Goal: Information Seeking & Learning: Learn about a topic

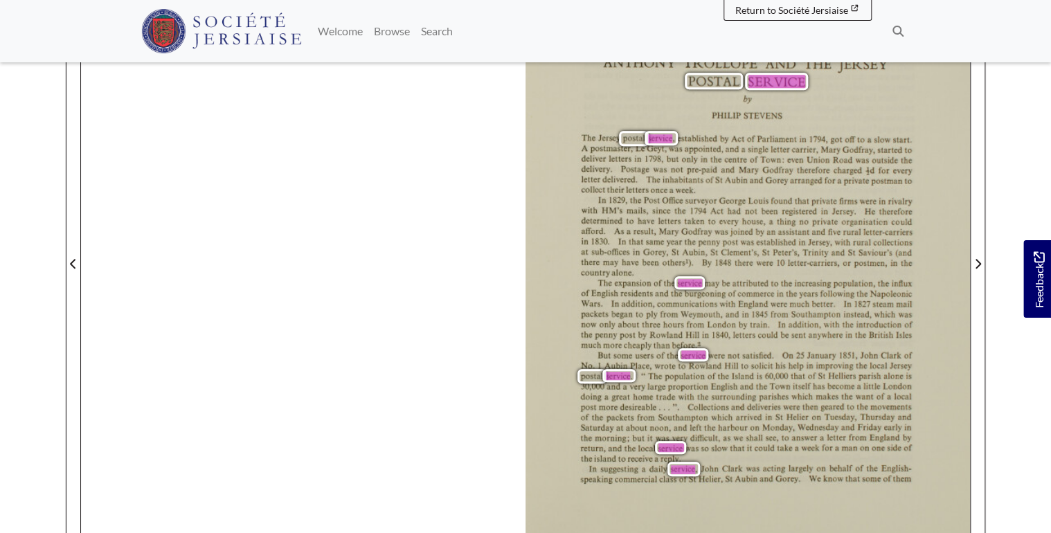
scroll to position [332, 0]
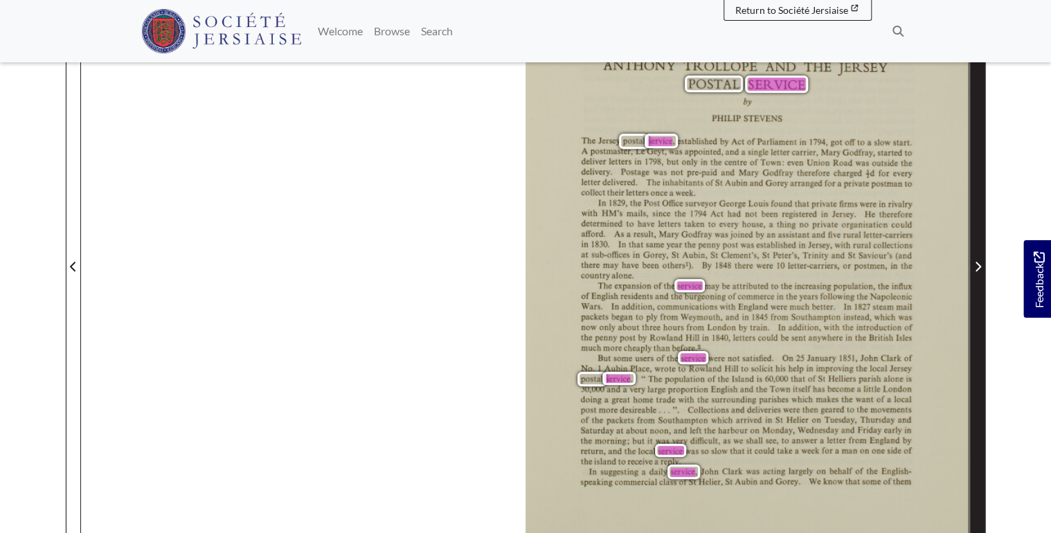
click at [975, 269] on icon "Next Page" at bounding box center [977, 266] width 7 height 11
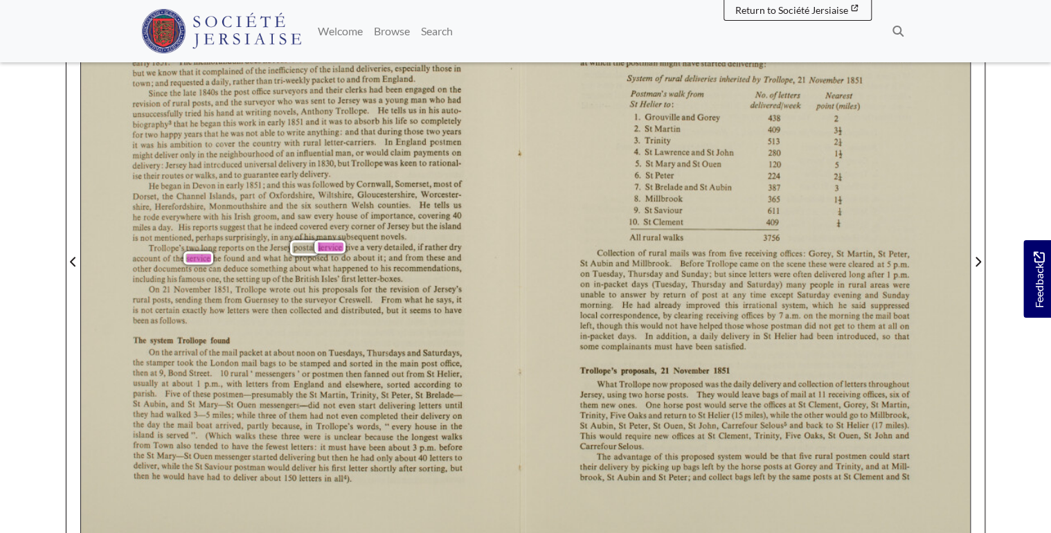
scroll to position [332, 0]
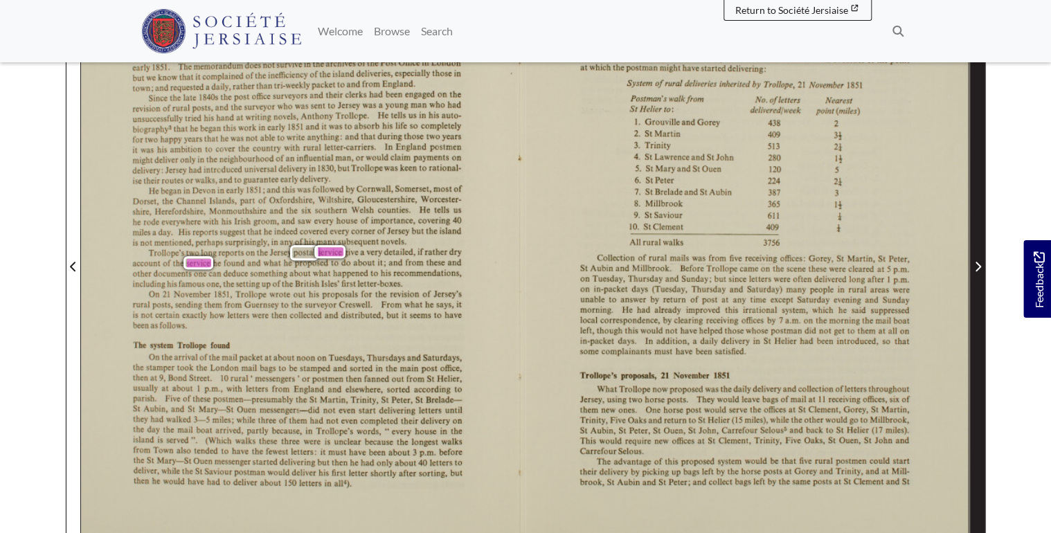
click at [976, 269] on icon "Next Page" at bounding box center [979, 267] width 6 height 10
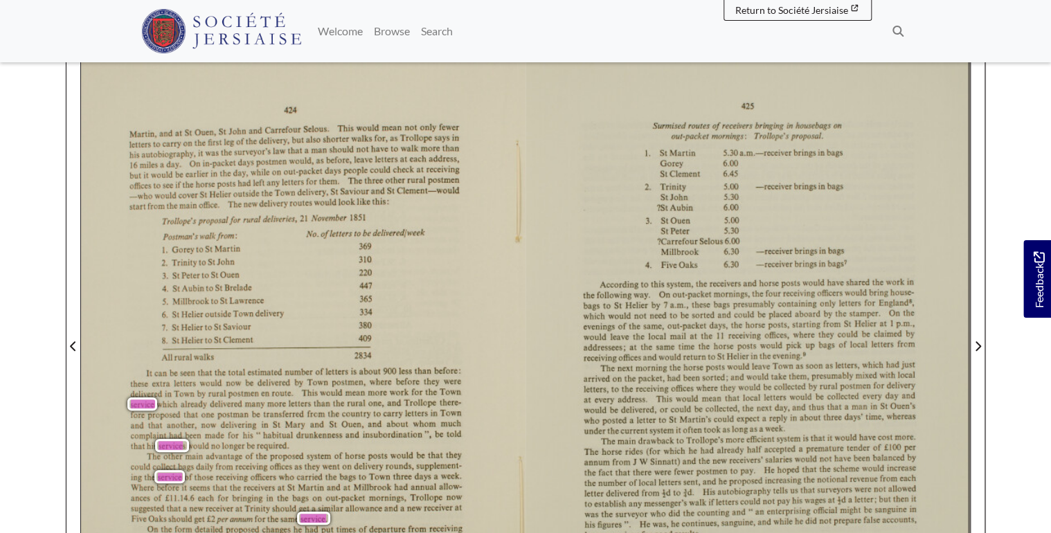
scroll to position [277, 0]
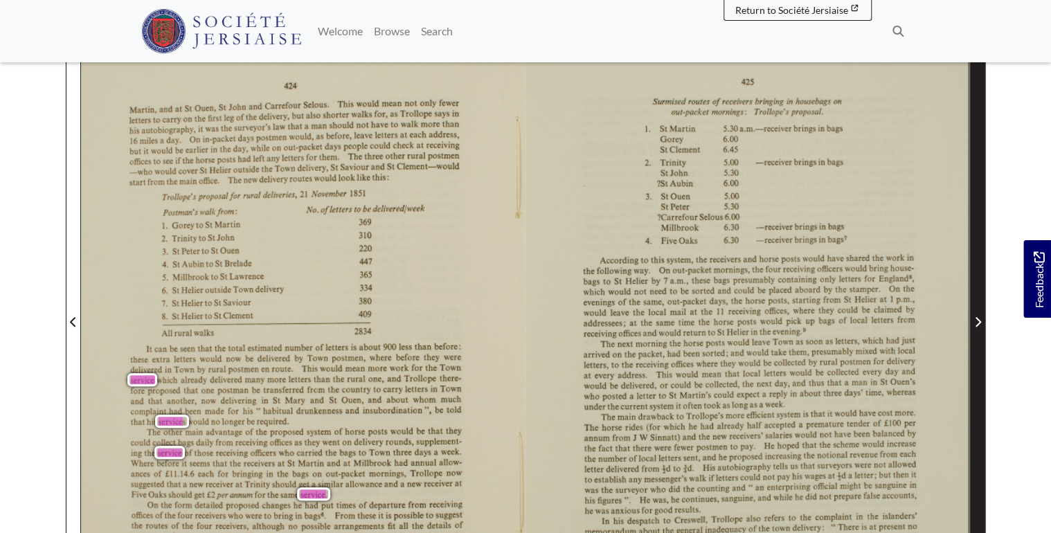
click at [978, 316] on icon "Next Page" at bounding box center [977, 321] width 7 height 11
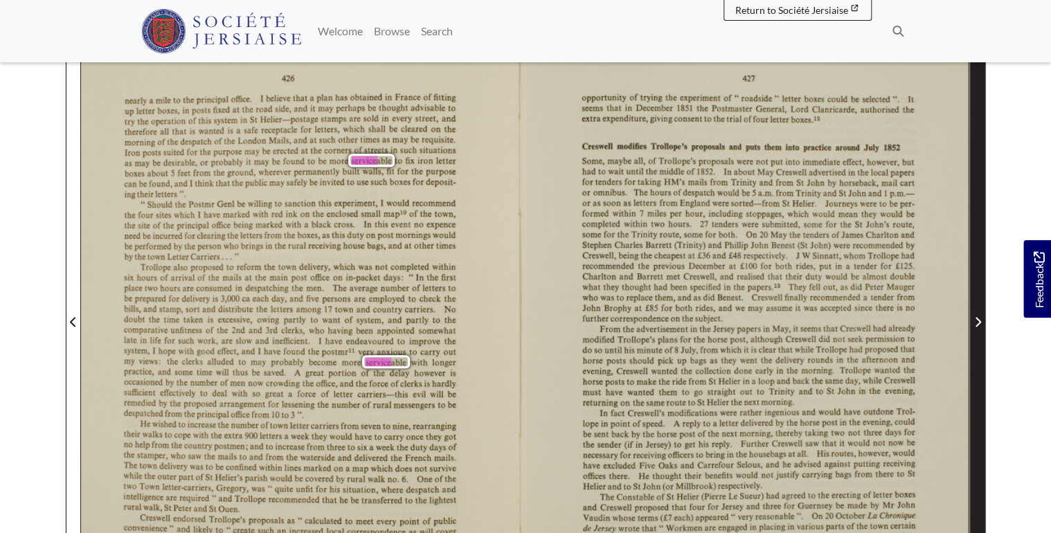
click at [973, 331] on span "Next Page" at bounding box center [978, 312] width 14 height 627
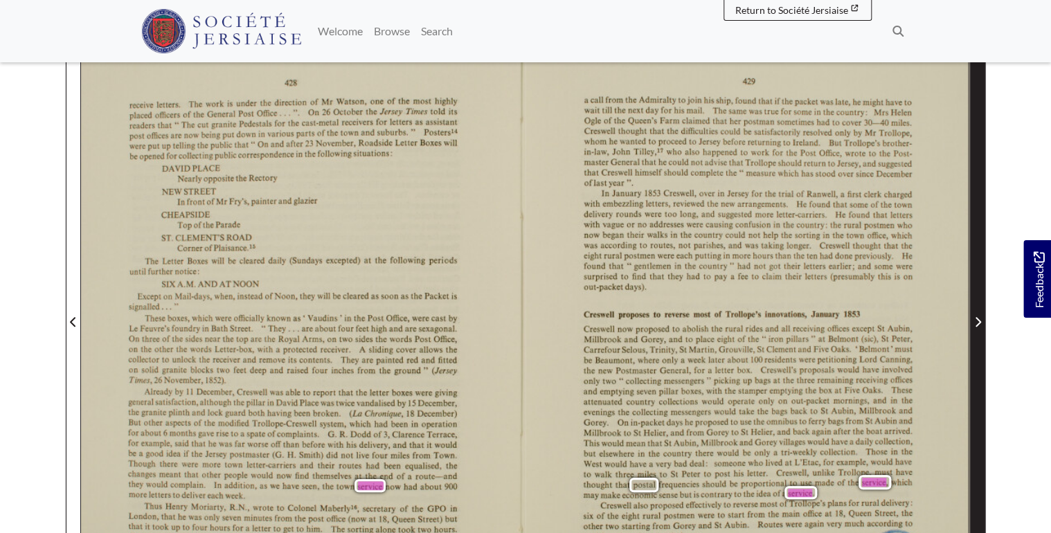
click at [973, 331] on span "Next Page" at bounding box center [978, 312] width 14 height 627
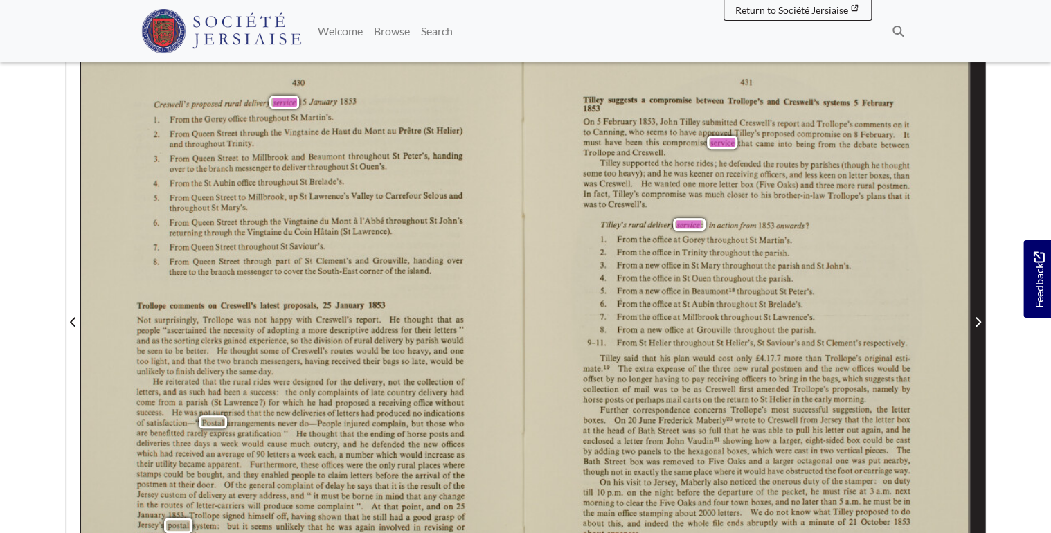
click at [978, 316] on icon "Next Page" at bounding box center [977, 321] width 7 height 11
